Goal: Transaction & Acquisition: Purchase product/service

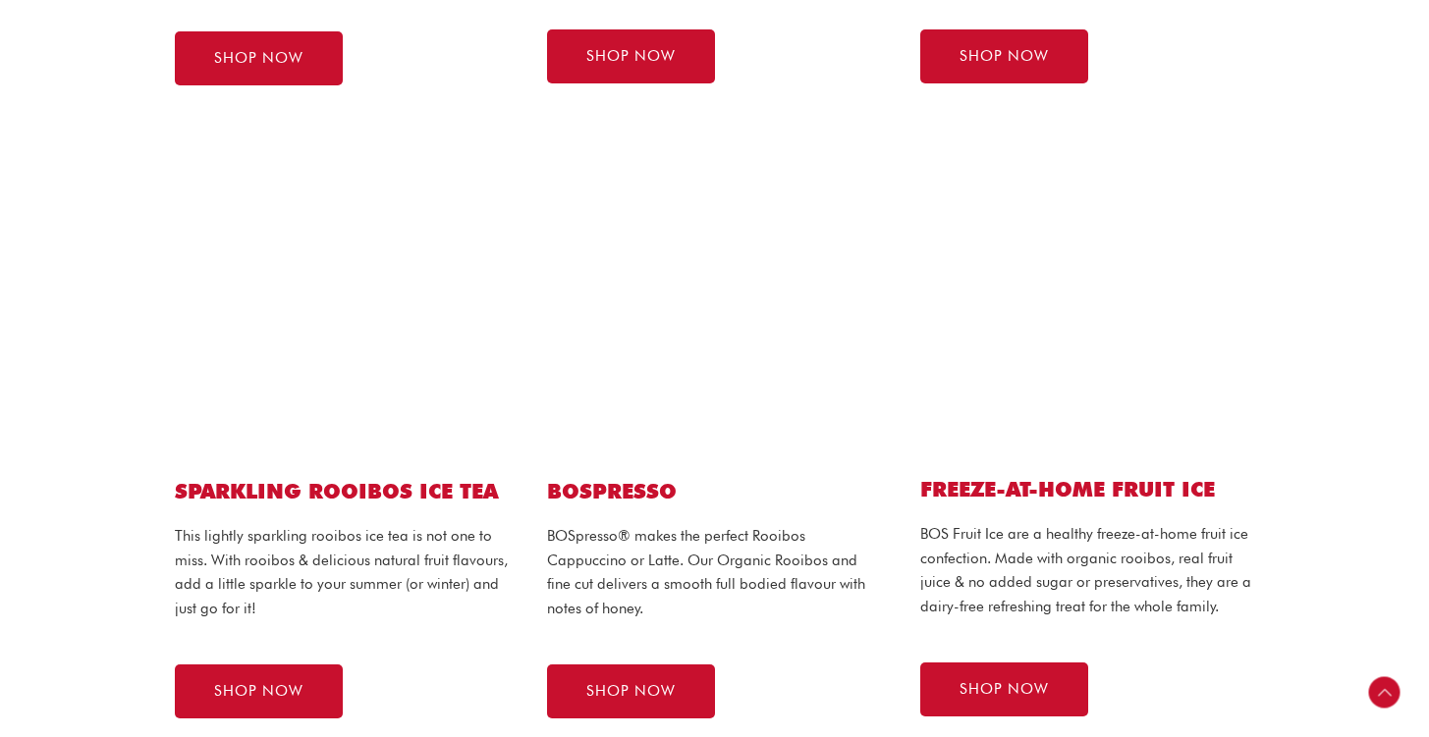
scroll to position [999, 0]
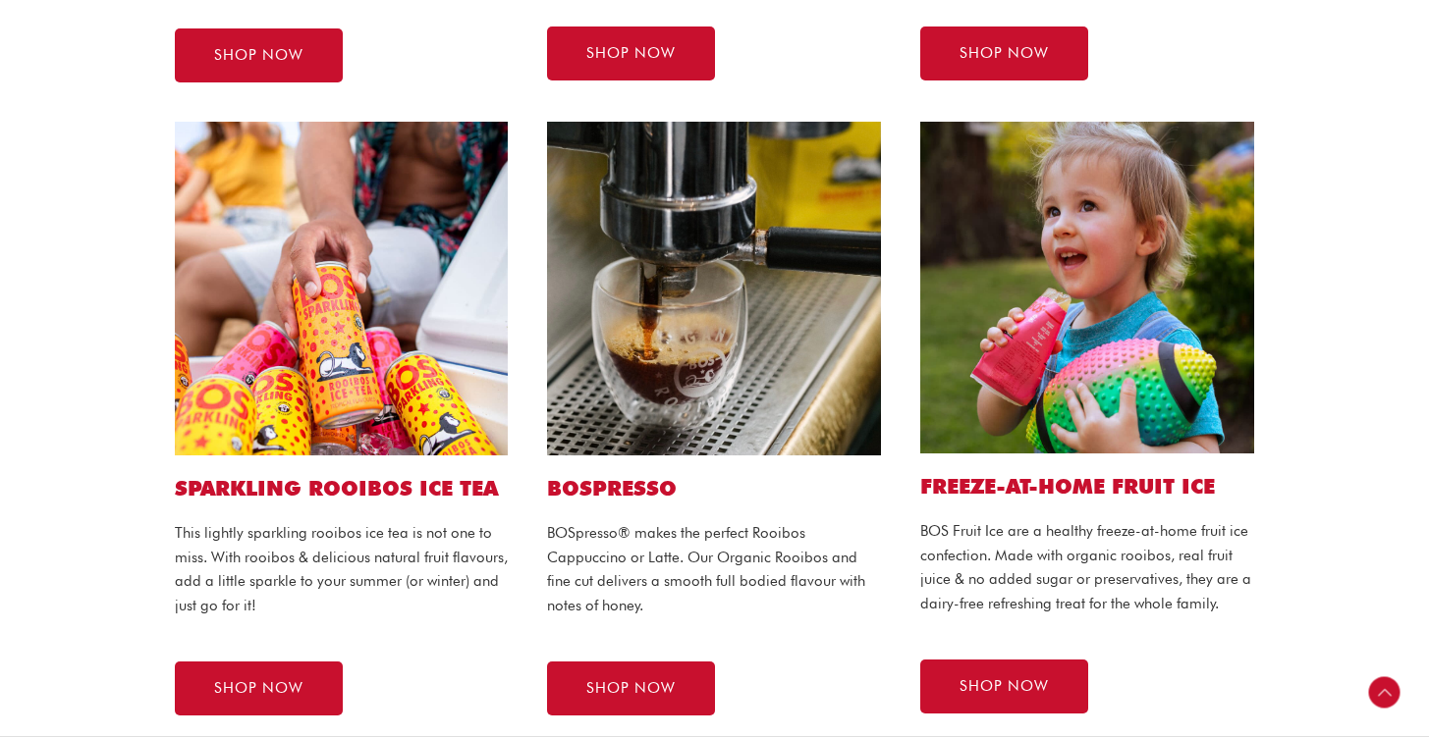
click at [1066, 334] on img at bounding box center [1087, 288] width 334 height 332
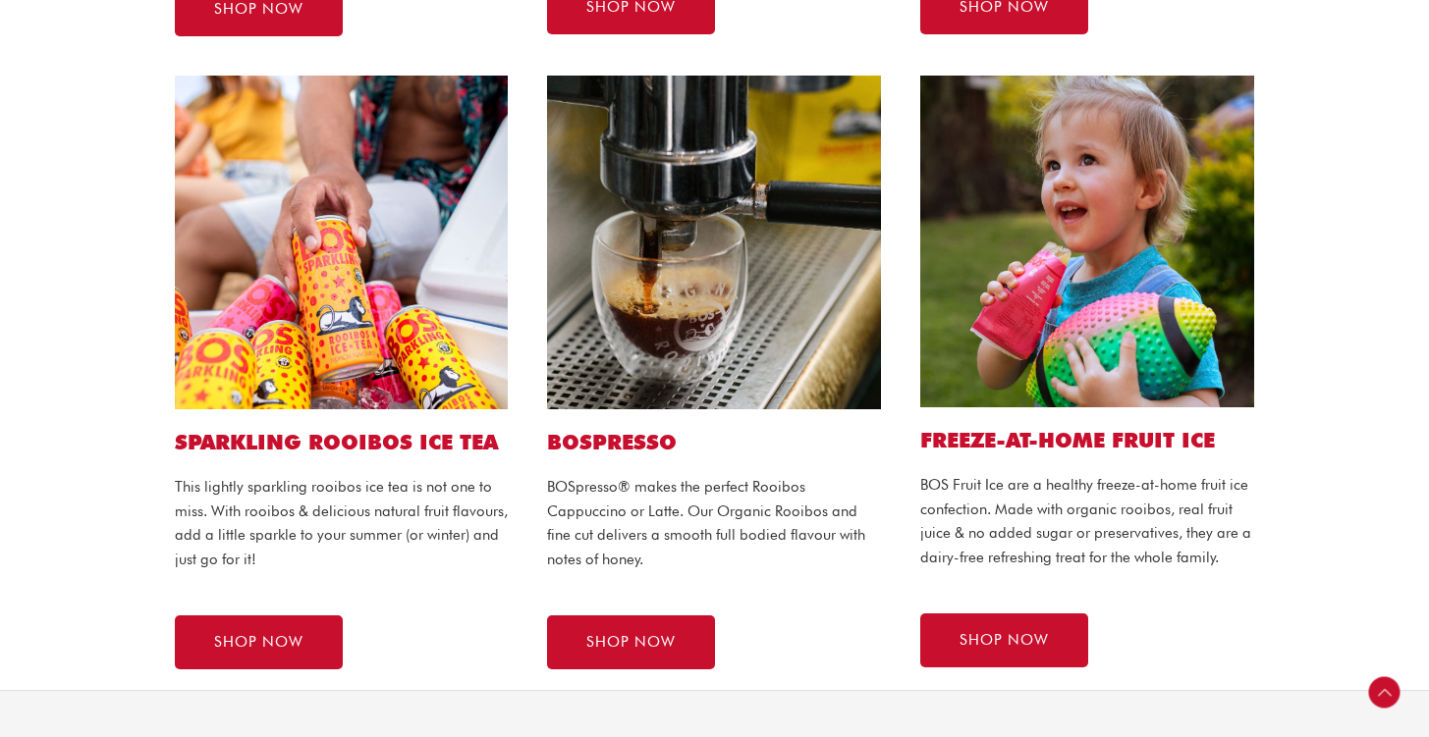
scroll to position [1047, 0]
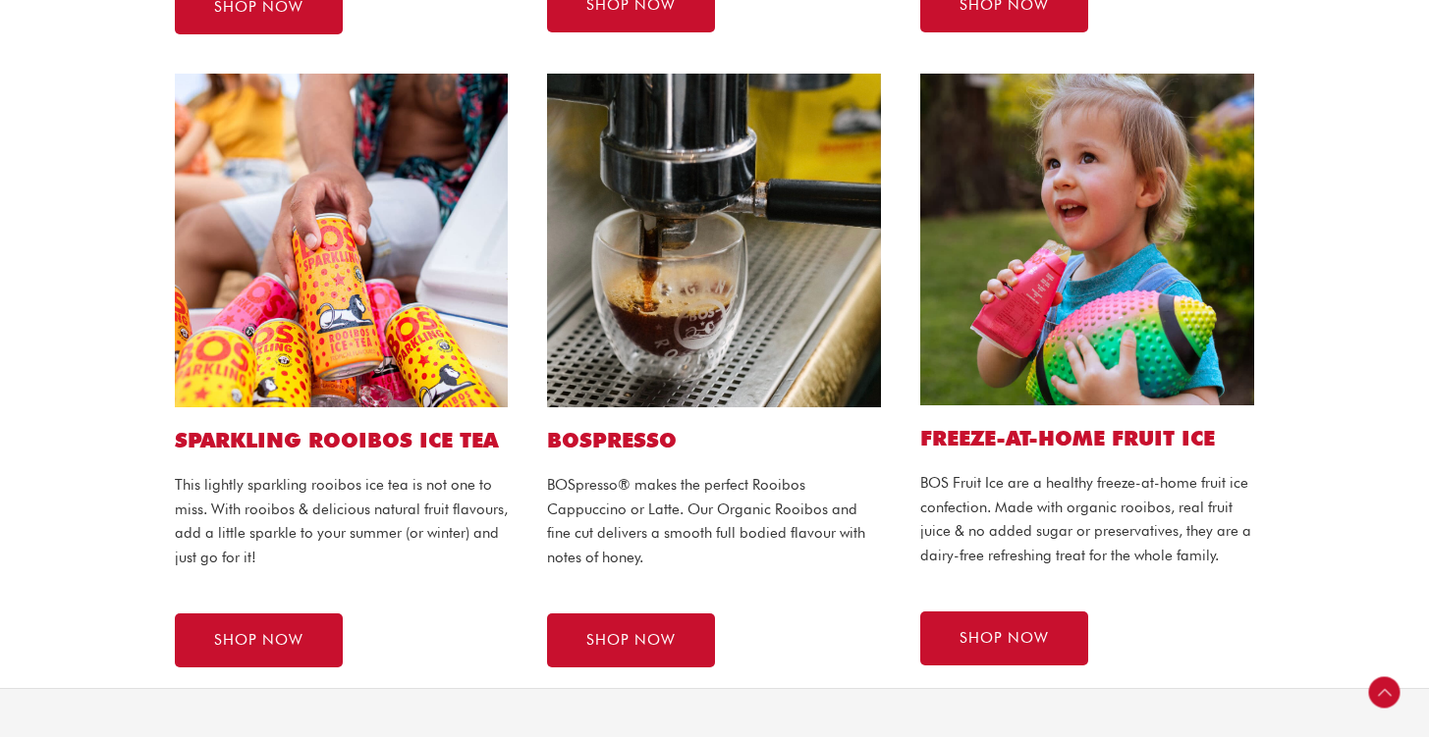
click at [1079, 327] on img at bounding box center [1087, 240] width 334 height 332
click at [1085, 406] on div "FREEZE-AT-HOME FRUIT ICE BOS Fruit Ice are a healthy freeze-at-home fruit ice c…" at bounding box center [1086, 370] width 373 height 633
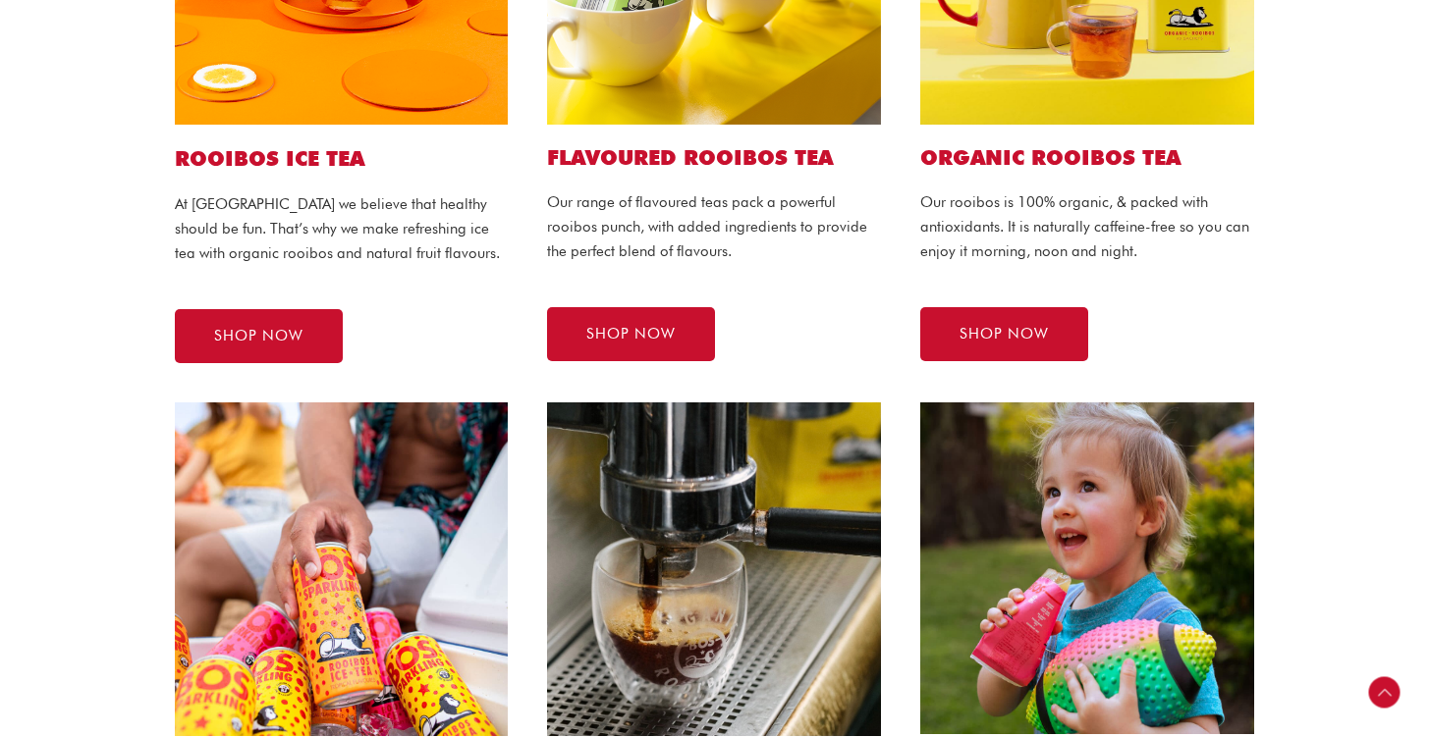
scroll to position [784, 0]
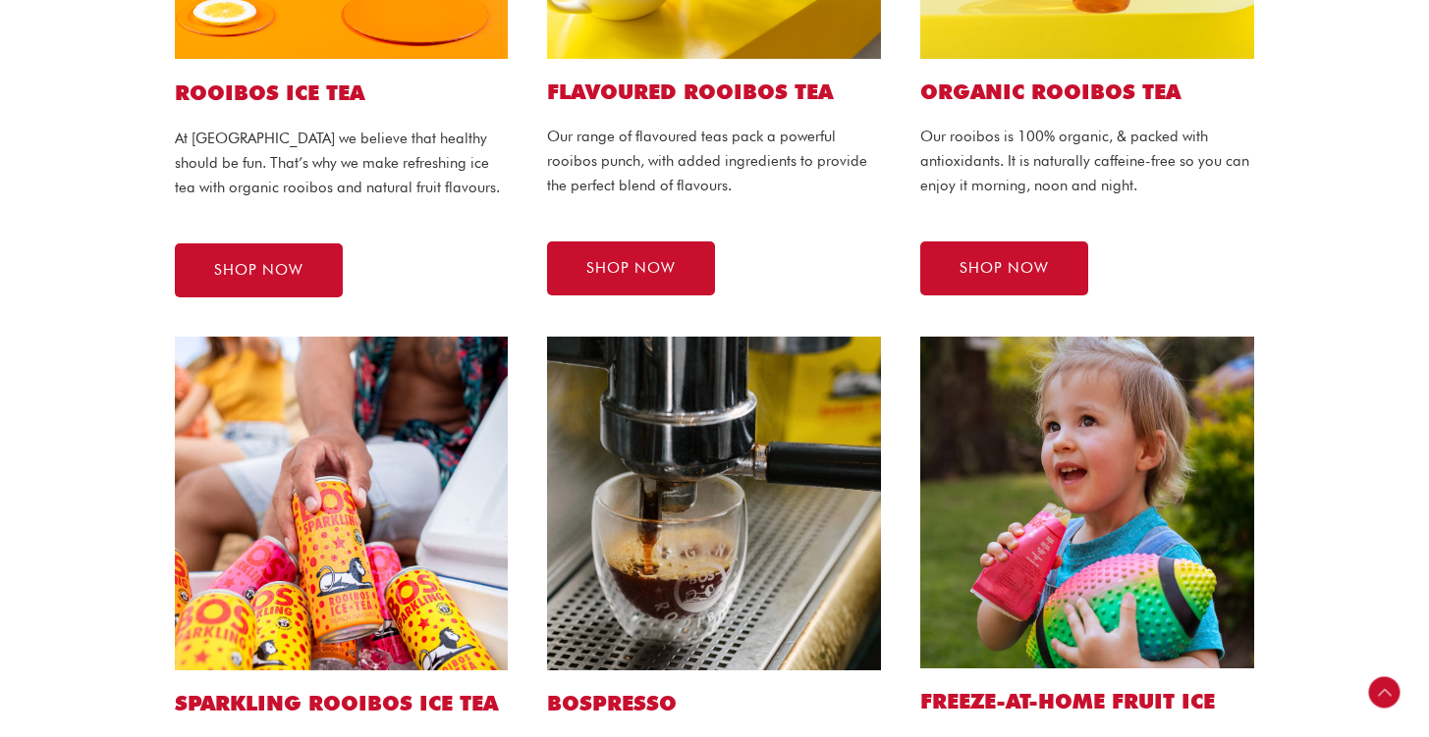
click at [1079, 696] on h2 "FREEZE-AT-HOME FRUIT ICE" at bounding box center [1087, 701] width 334 height 27
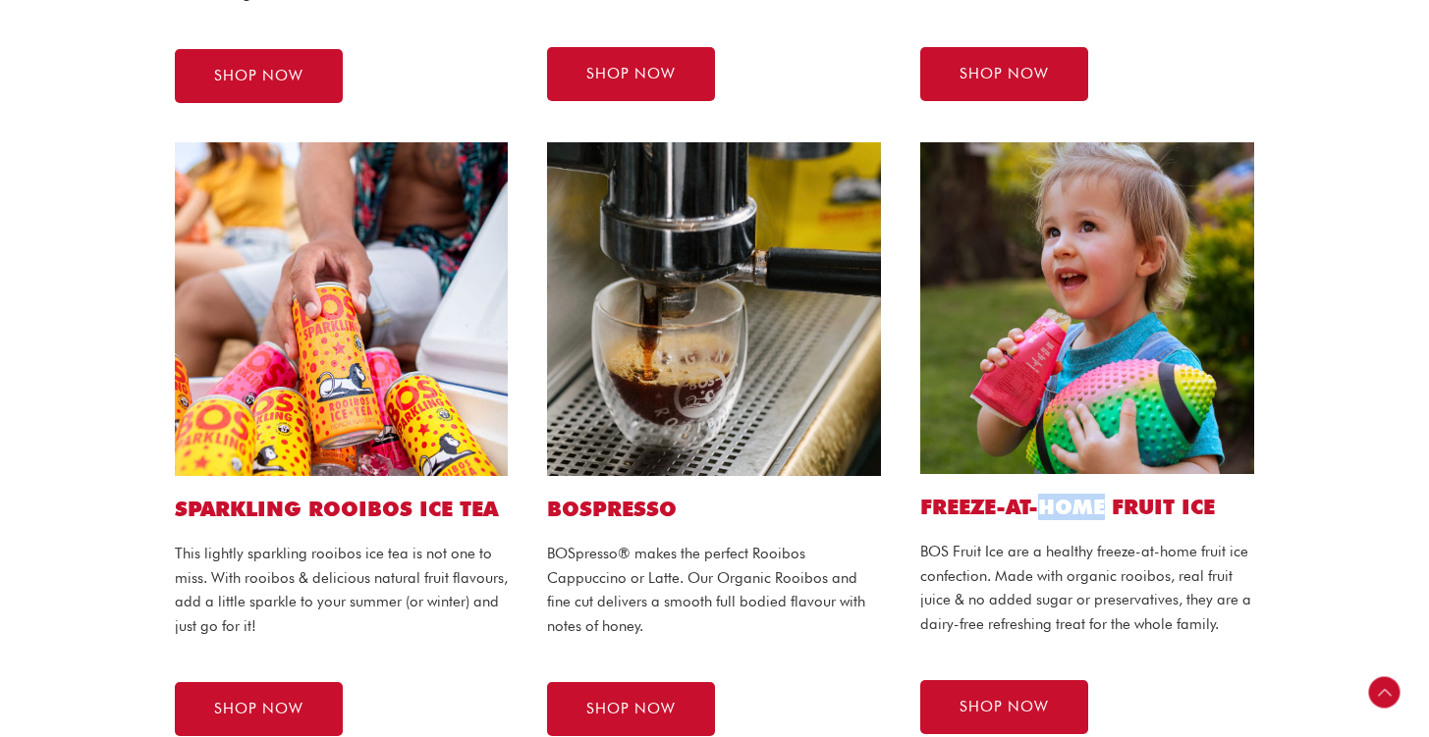
scroll to position [1123, 0]
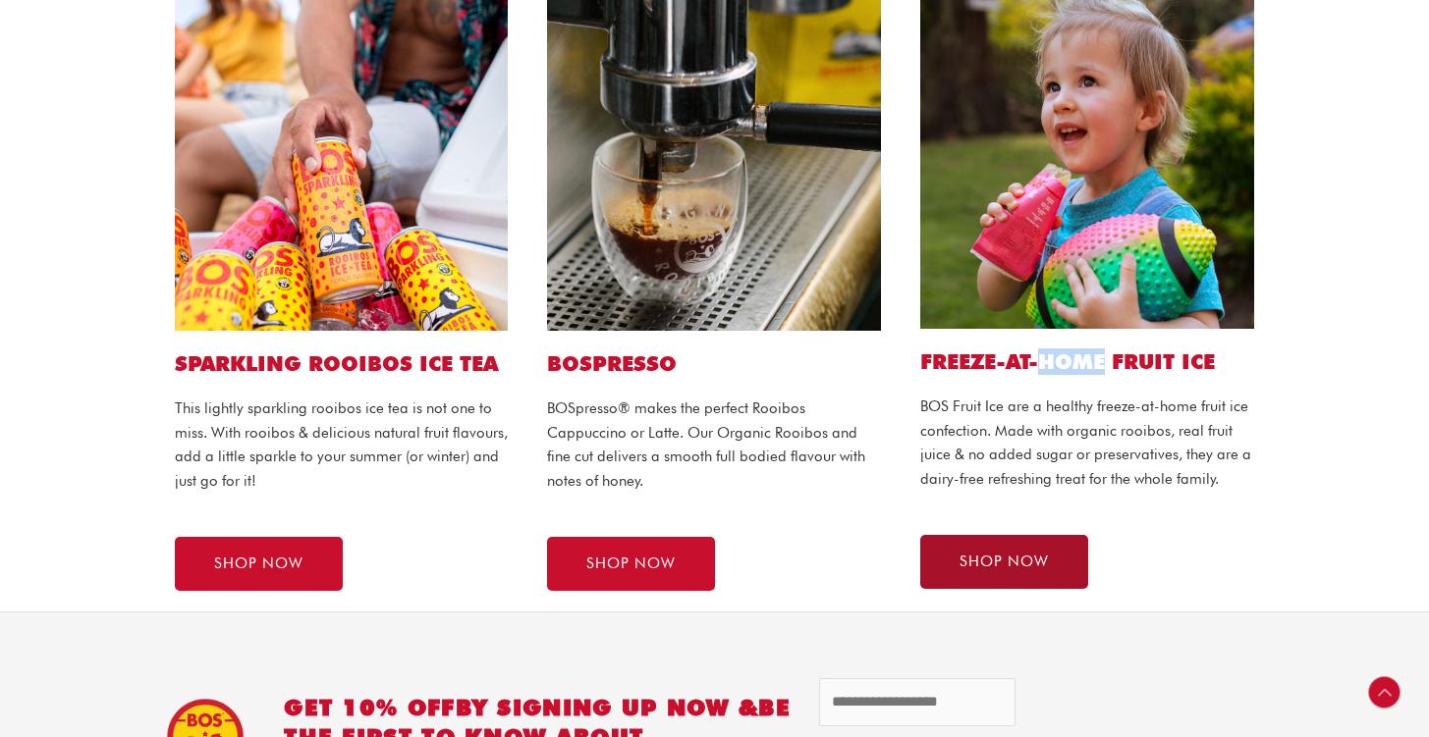
click at [1009, 550] on link "SHOP NOW" at bounding box center [1004, 562] width 168 height 54
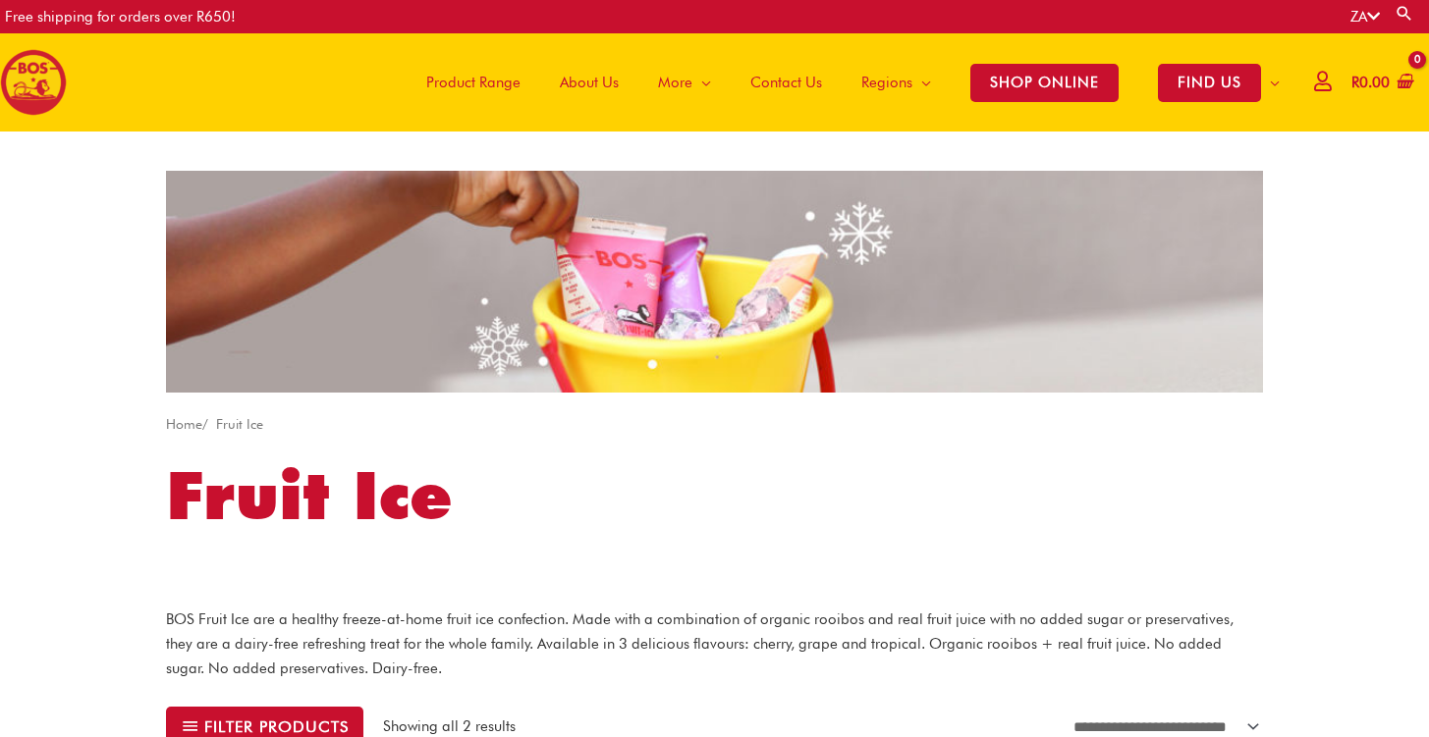
click at [751, 303] on img at bounding box center [714, 282] width 1097 height 222
click at [488, 81] on span "Product Range" at bounding box center [473, 82] width 94 height 59
